Goal: Task Accomplishment & Management: Use online tool/utility

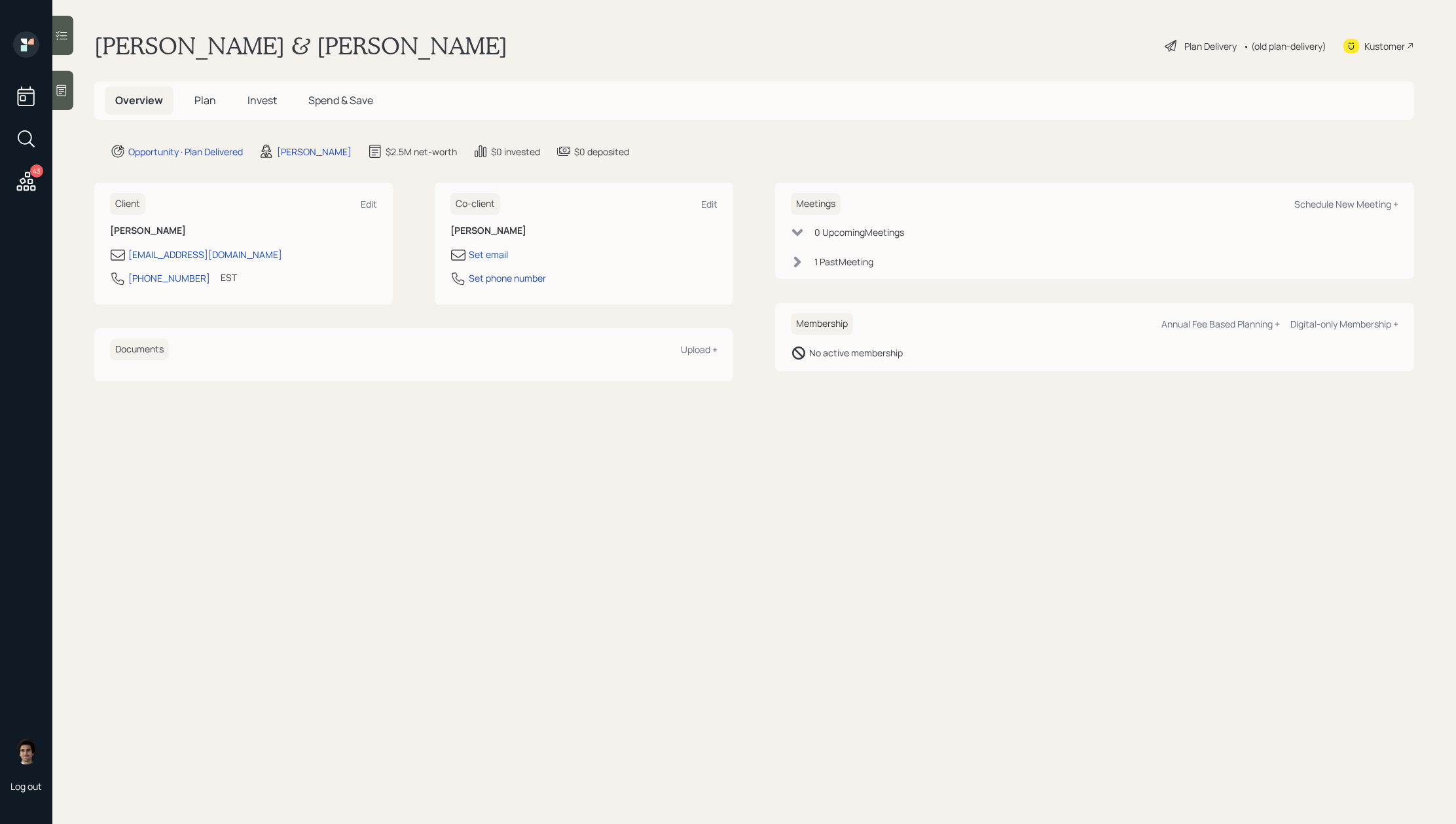
click at [197, 106] on span "Plan" at bounding box center [205, 100] width 22 height 15
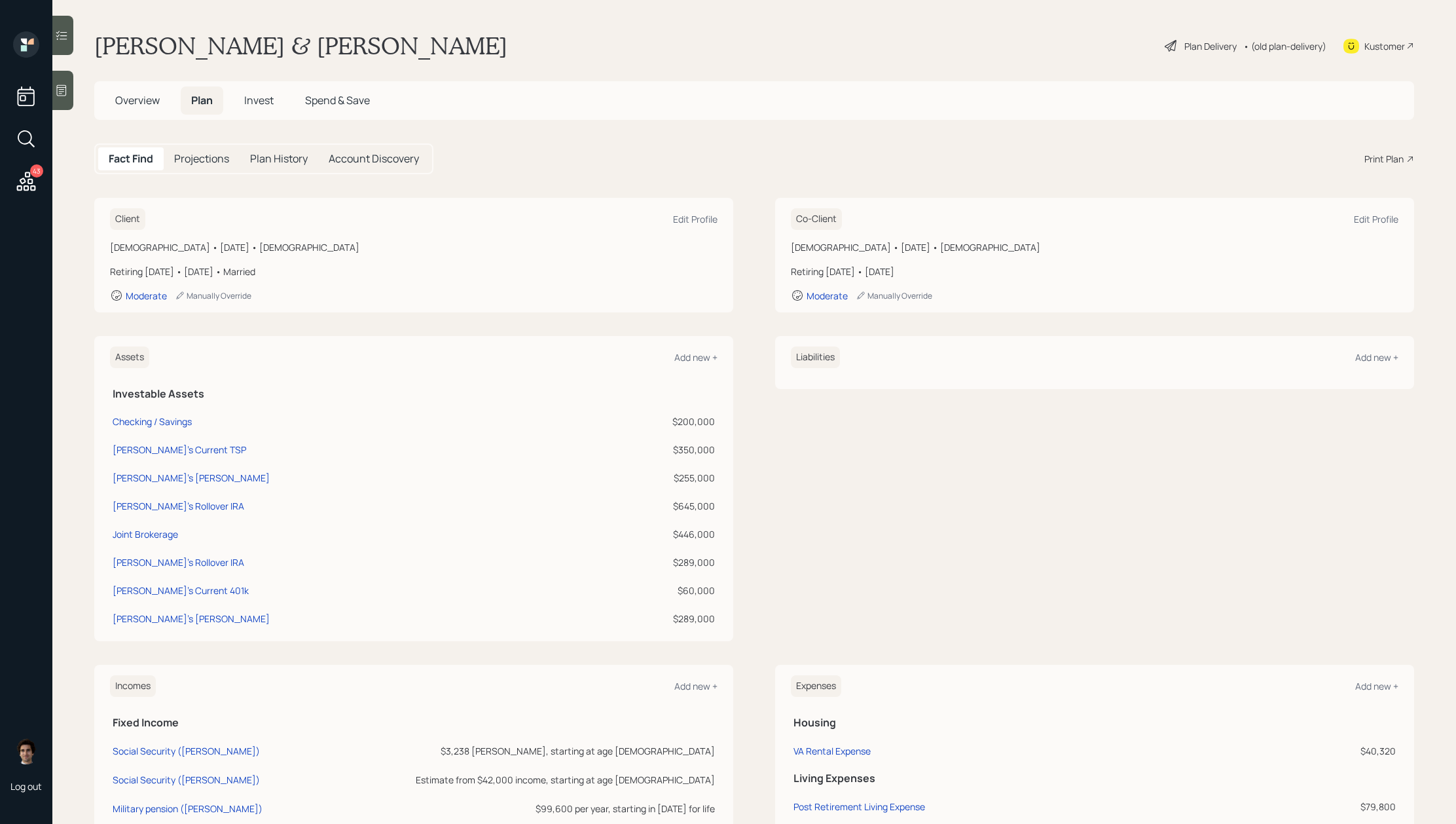
click at [1208, 57] on div "Plan Delivery • (old plan-delivery)" at bounding box center [1245, 45] width 164 height 29
click at [1210, 47] on div "Plan Delivery" at bounding box center [1210, 47] width 52 height 14
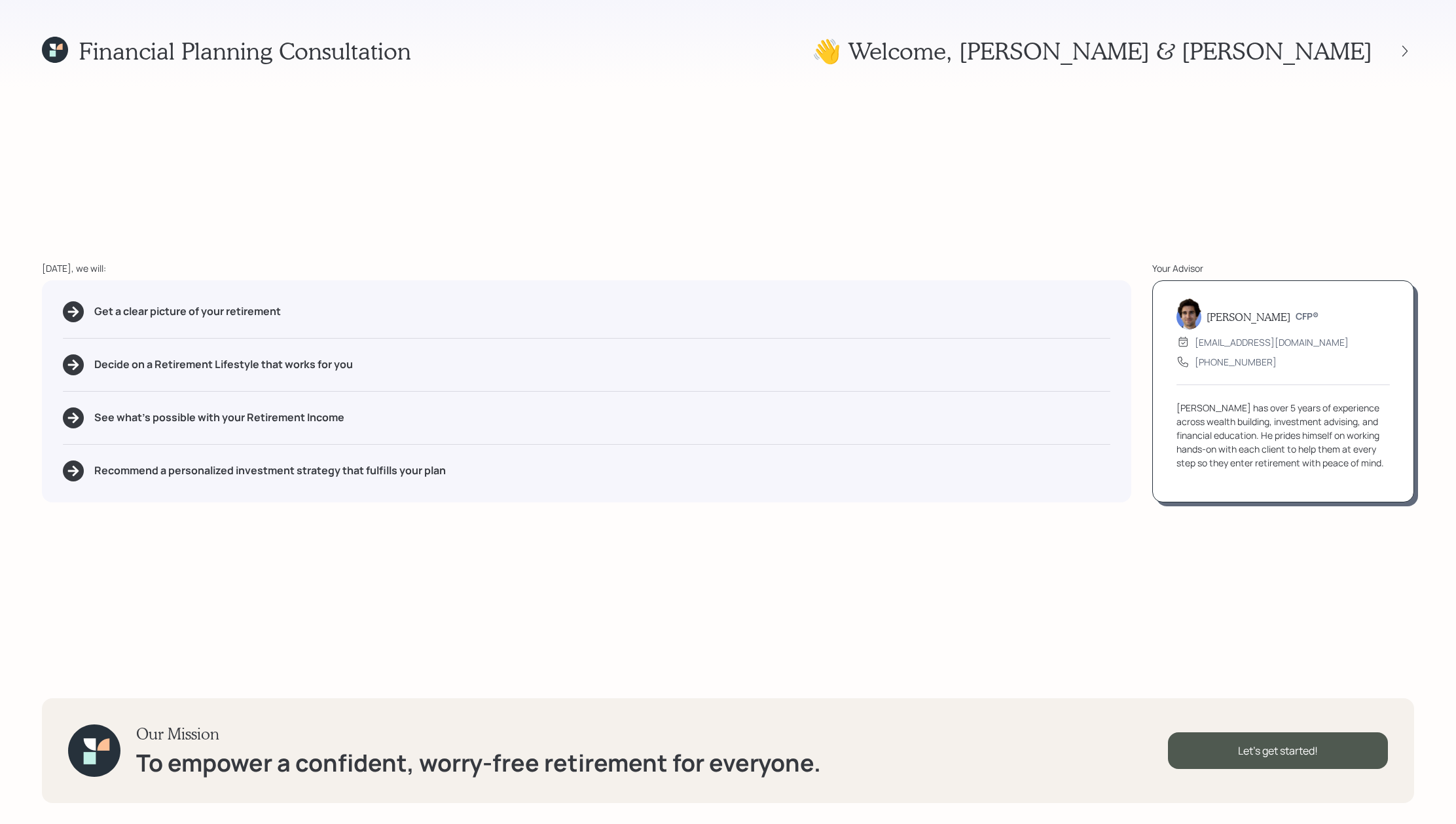
click at [1395, 52] on div at bounding box center [1393, 51] width 42 height 19
click at [1400, 53] on icon at bounding box center [1405, 51] width 13 height 13
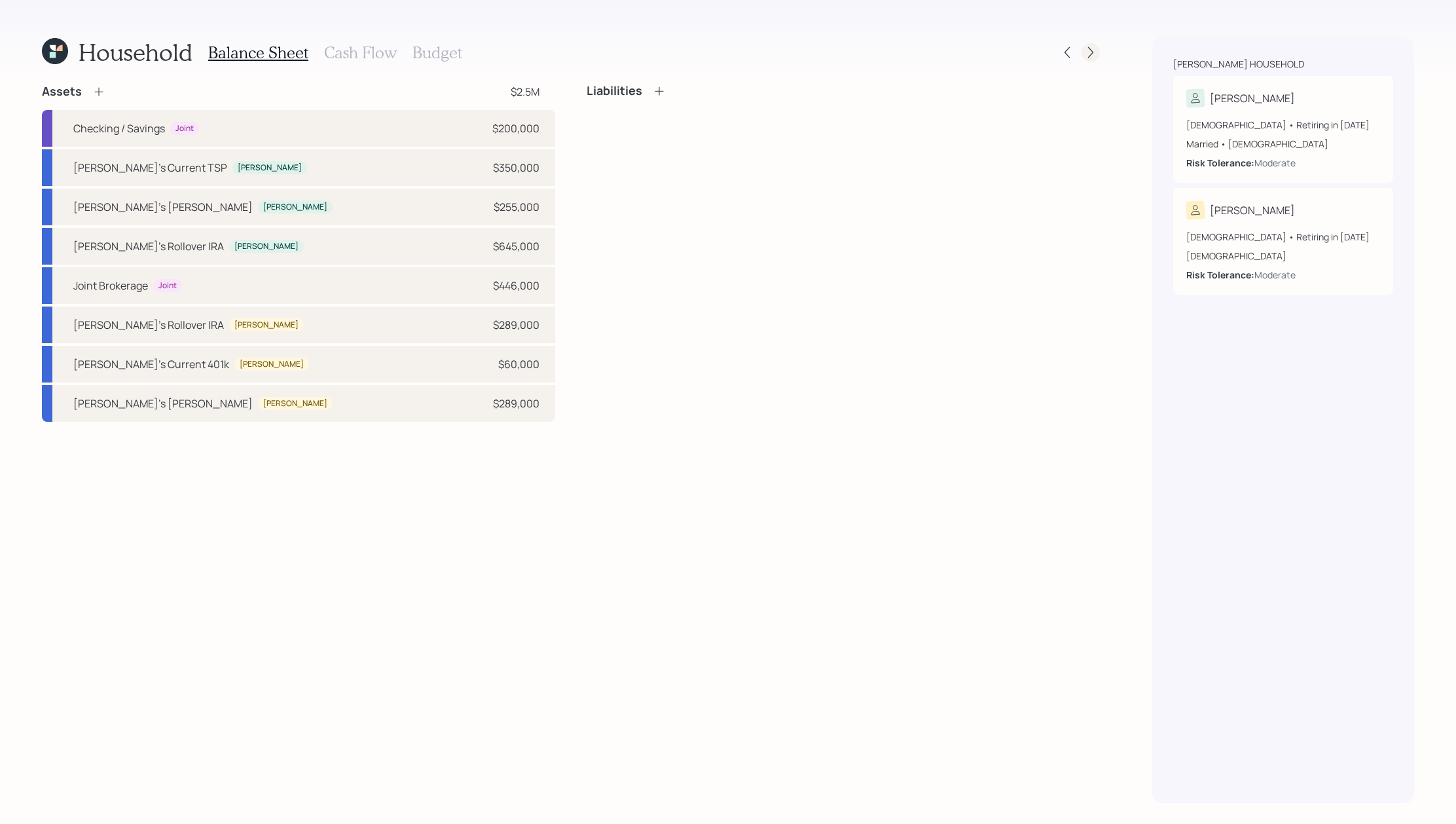
click at [1096, 51] on icon at bounding box center [1090, 52] width 13 height 13
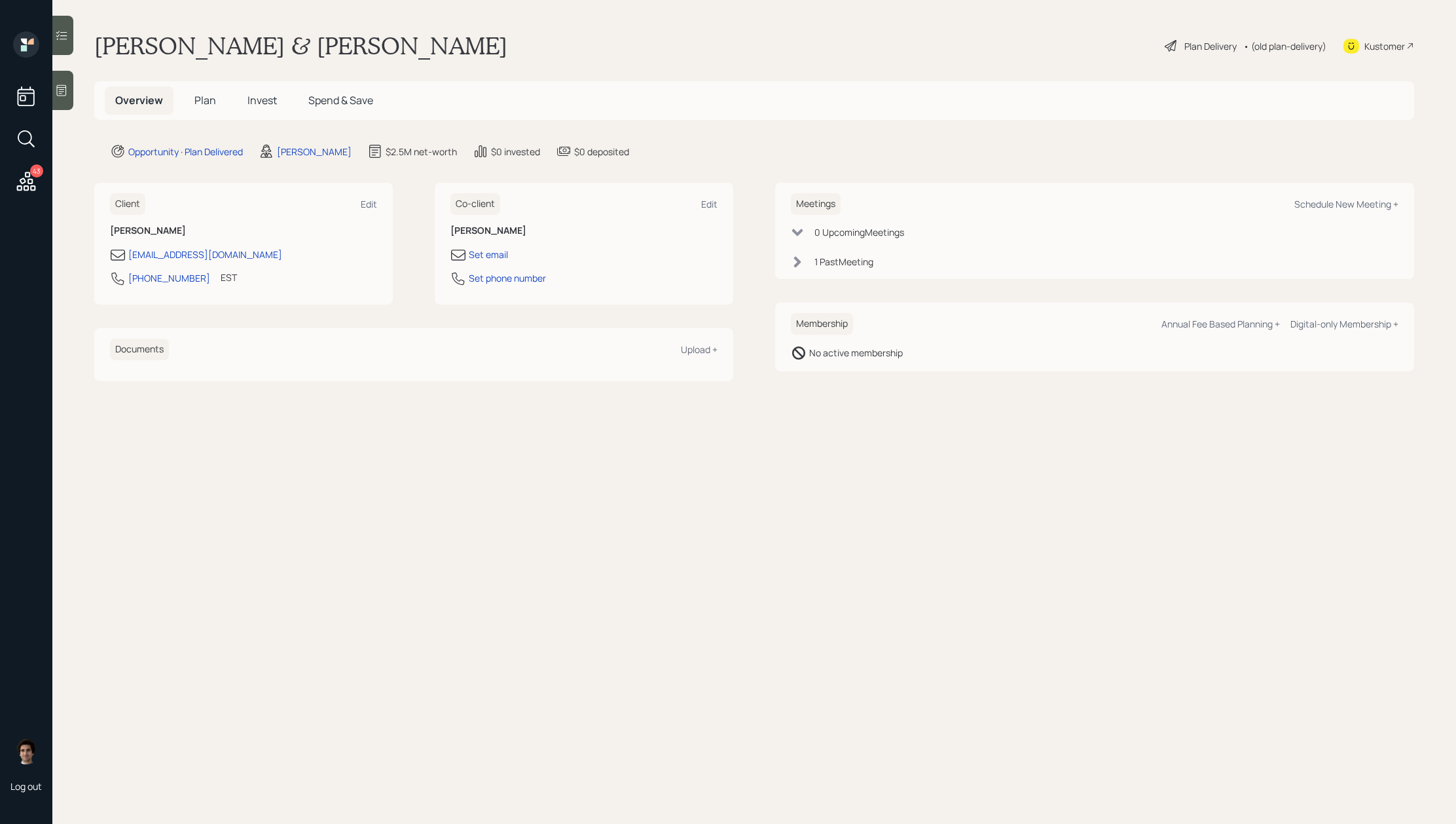
click at [197, 116] on div "Overview Plan Invest Spend & Save" at bounding box center [754, 100] width 1320 height 39
click at [201, 105] on span "Plan" at bounding box center [205, 100] width 22 height 15
